Goal: Task Accomplishment & Management: Use online tool/utility

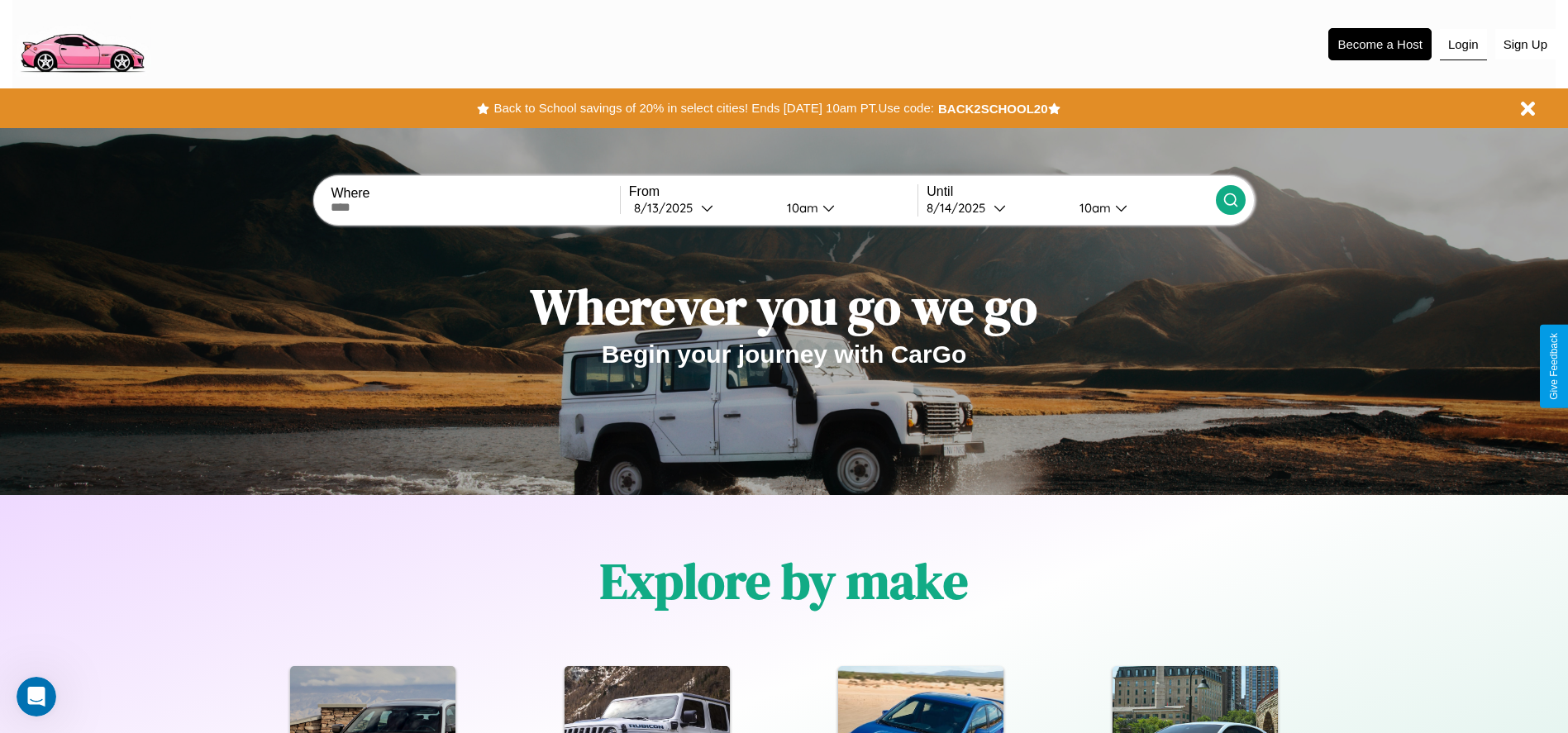
click at [1462, 44] on button "Login" at bounding box center [1462, 44] width 47 height 32
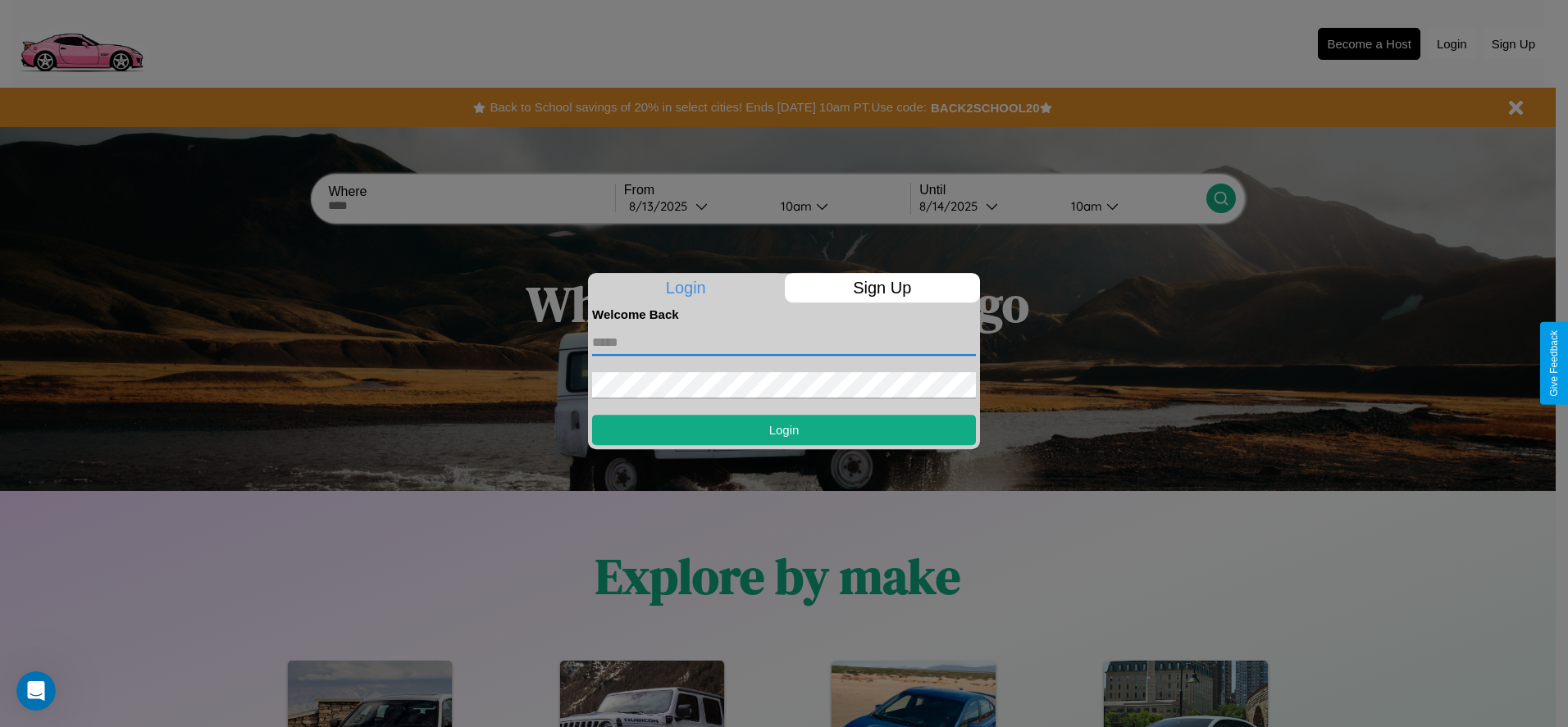
click at [784, 342] on input "text" at bounding box center [784, 343] width 383 height 27
type input "**********"
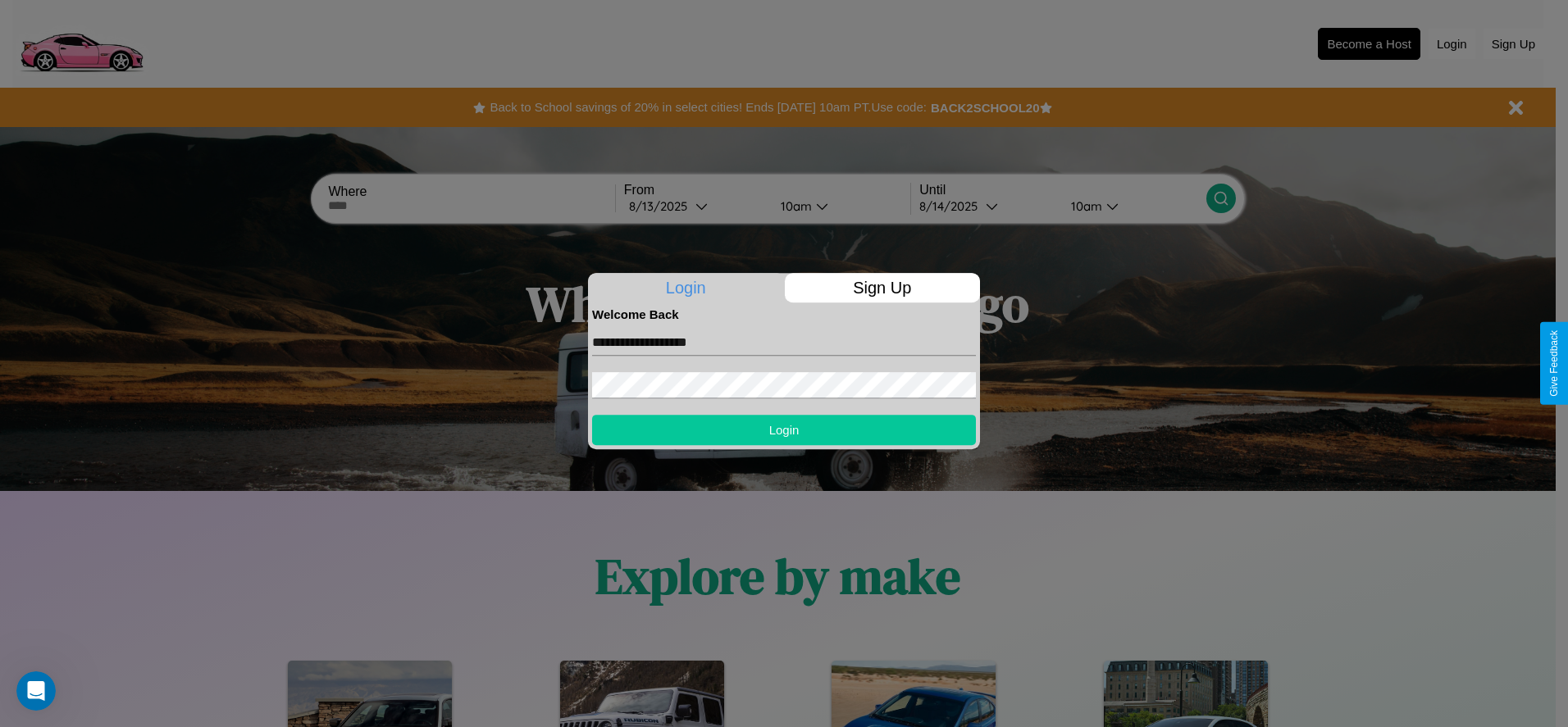
click at [784, 429] on button "Login" at bounding box center [784, 430] width 383 height 31
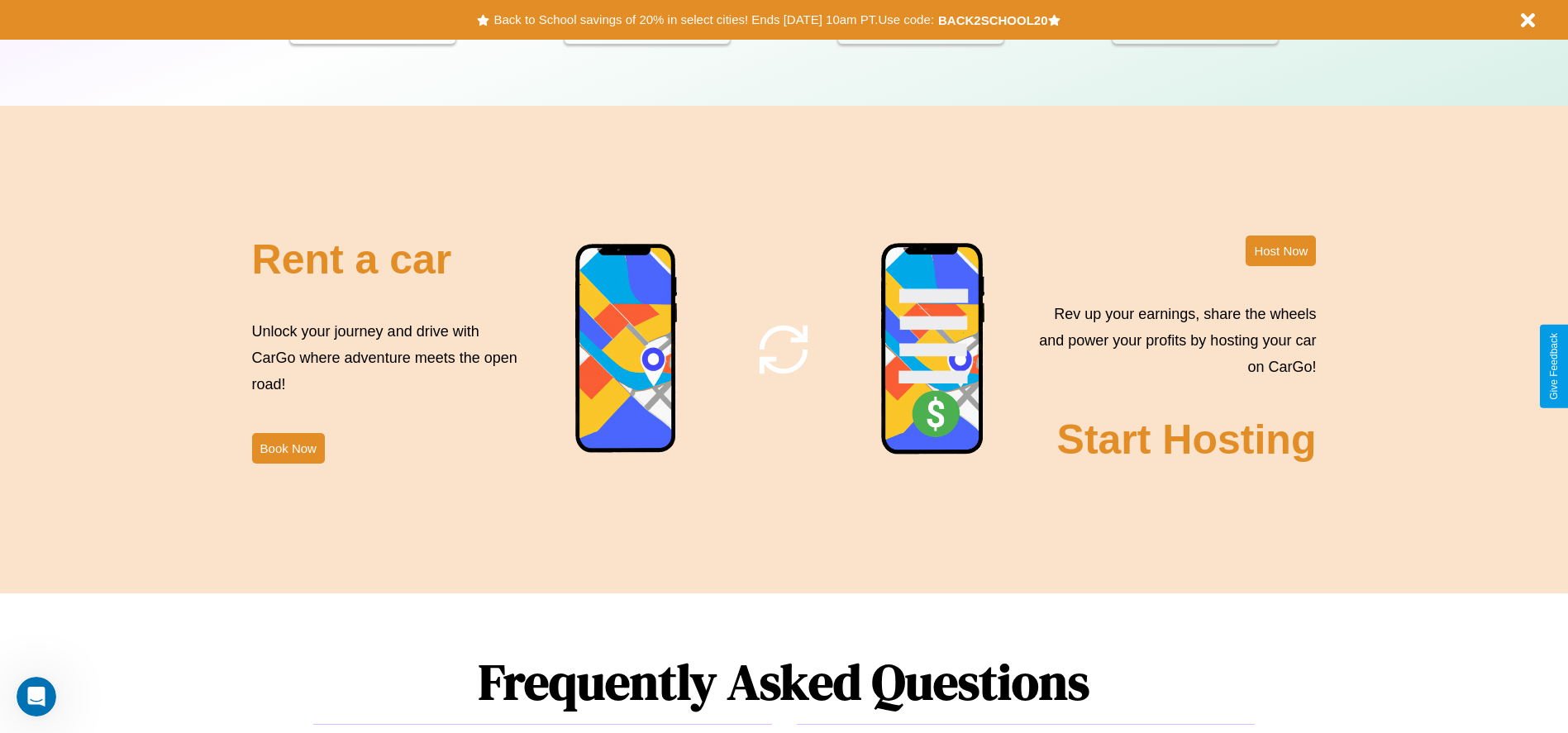
scroll to position [2000, 0]
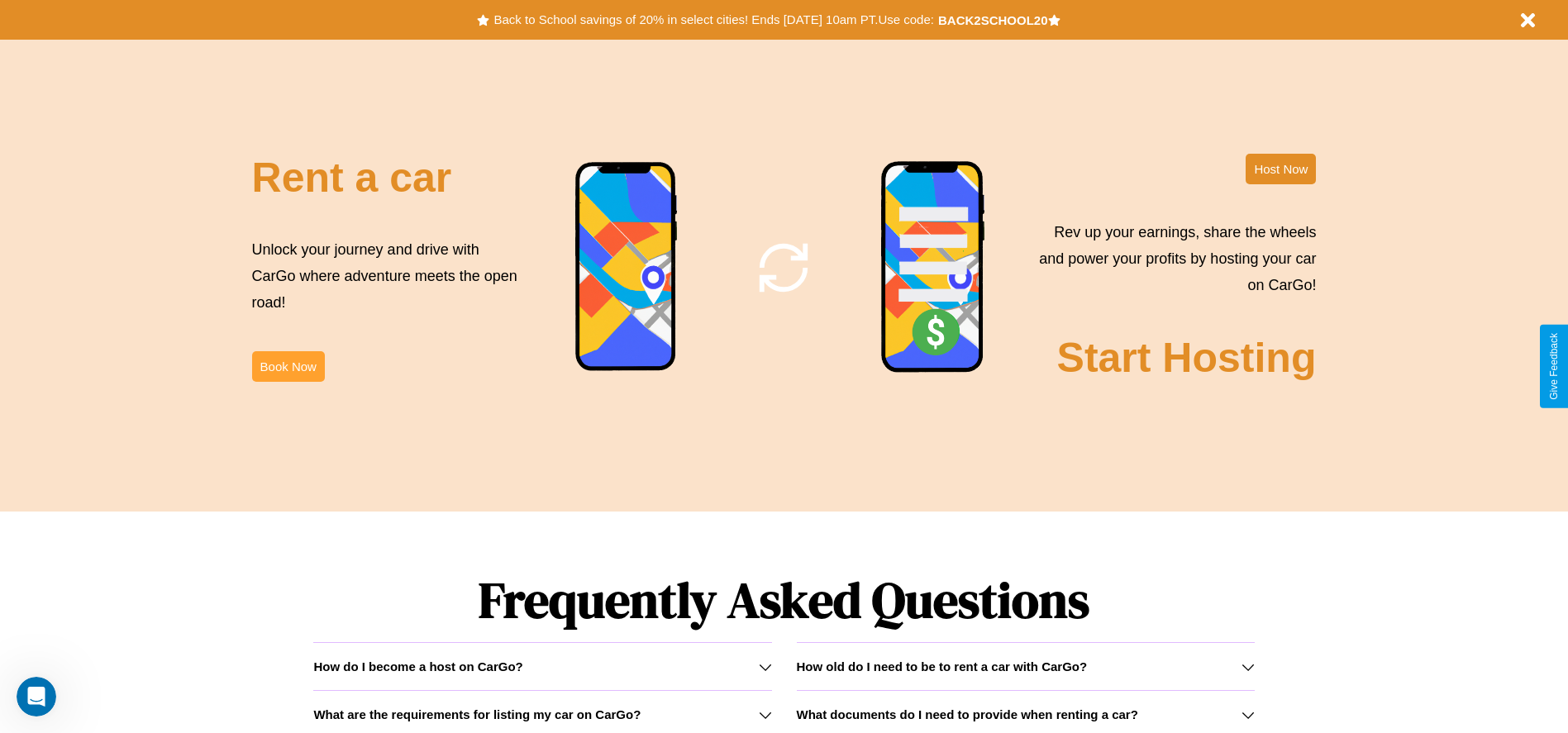
click at [287, 366] on button "Book Now" at bounding box center [288, 366] width 73 height 31
